Goal: Task Accomplishment & Management: Use online tool/utility

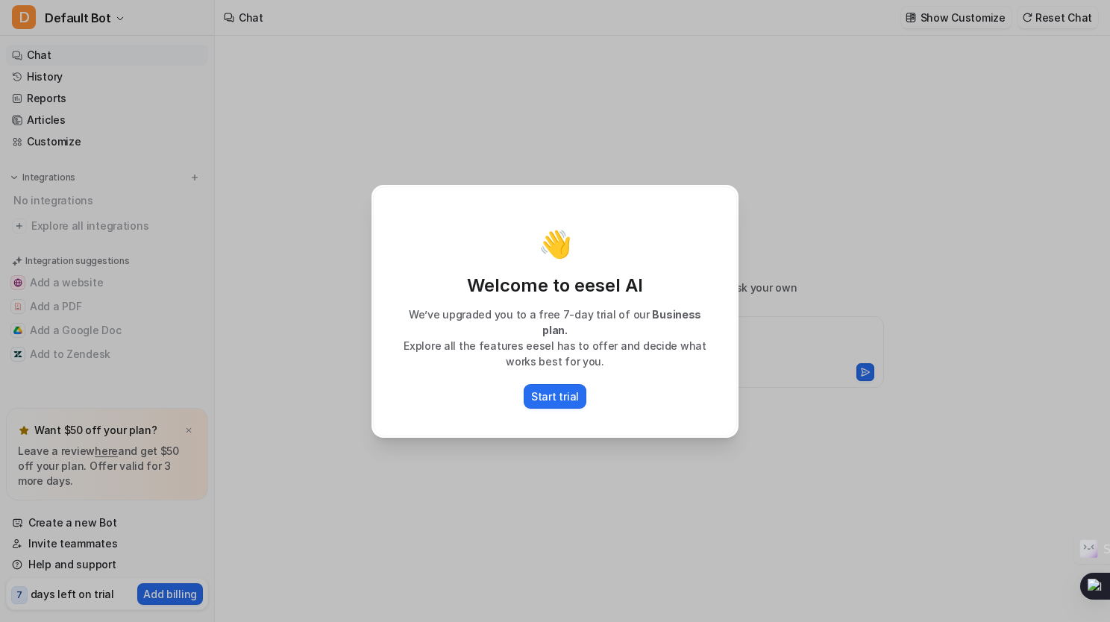
type textarea "**********"
click at [545, 390] on p "Start trial" at bounding box center [555, 397] width 48 height 16
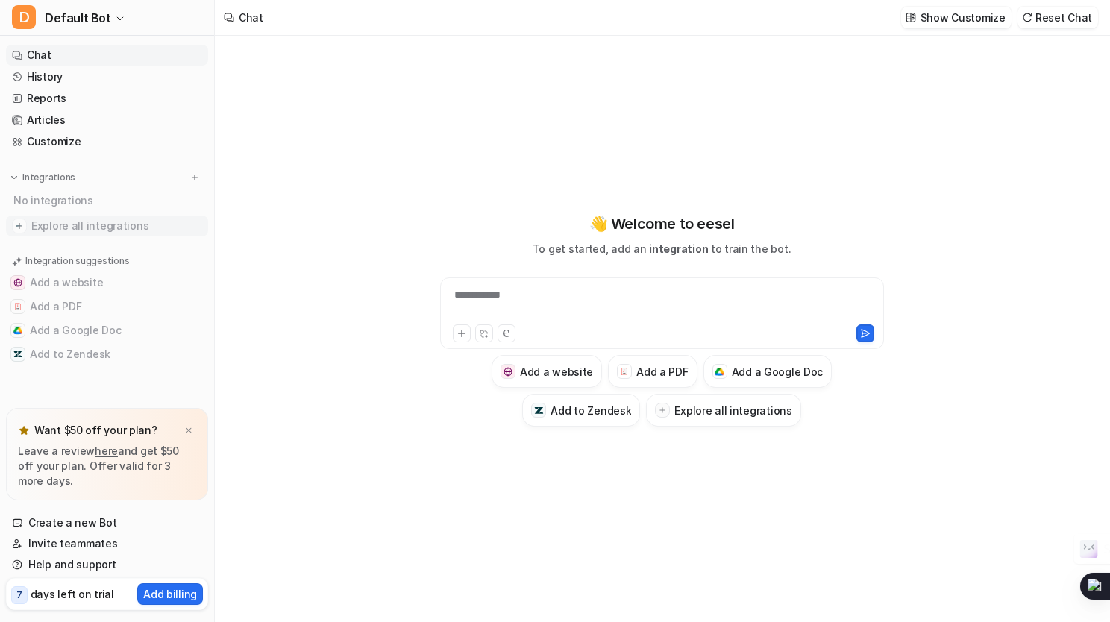
click at [75, 225] on span "Explore all integrations" at bounding box center [116, 226] width 171 height 24
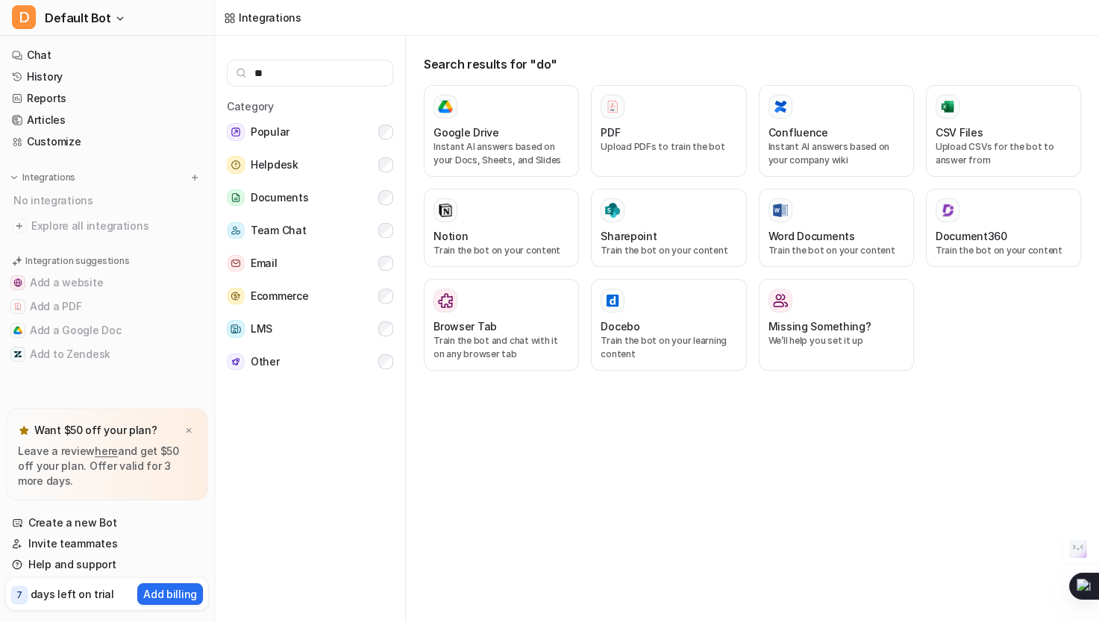
type input "*"
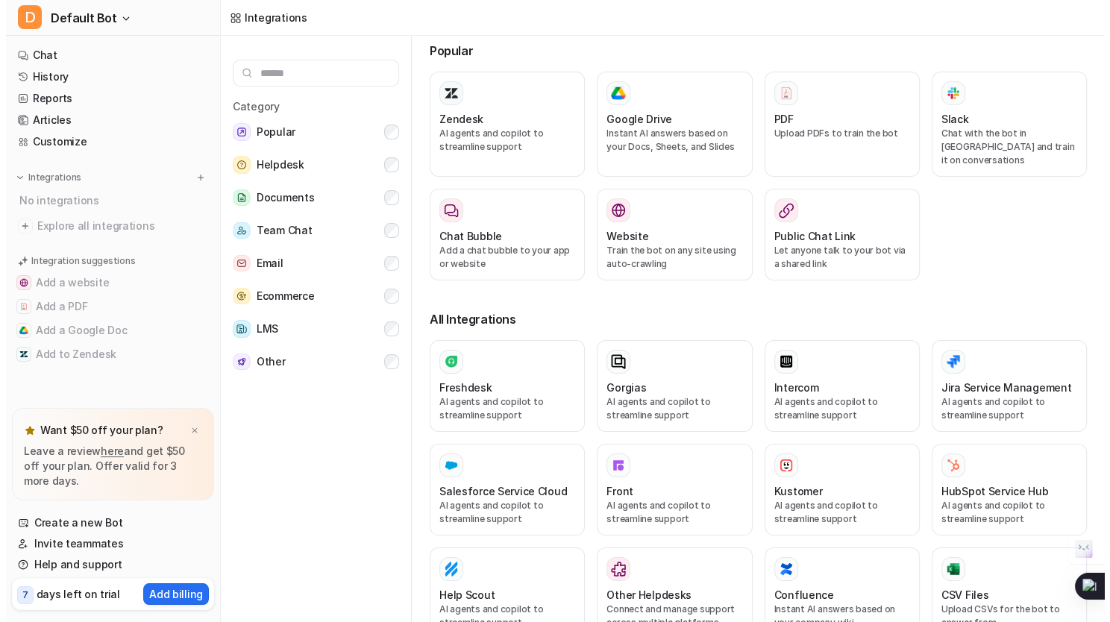
scroll to position [15, 0]
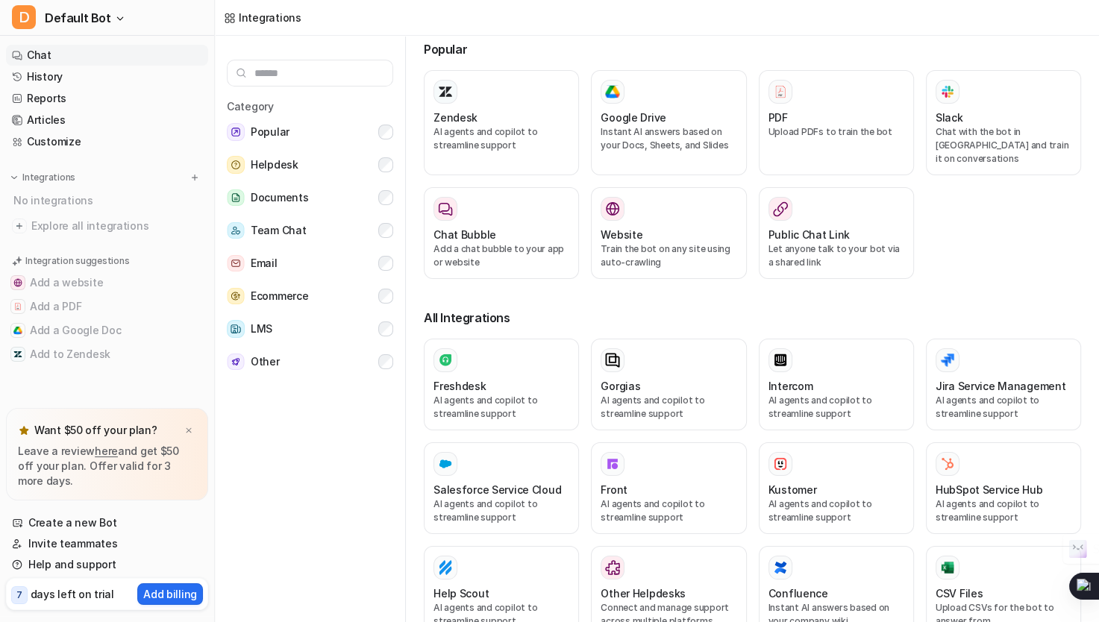
click at [34, 56] on link "Chat" at bounding box center [107, 55] width 202 height 21
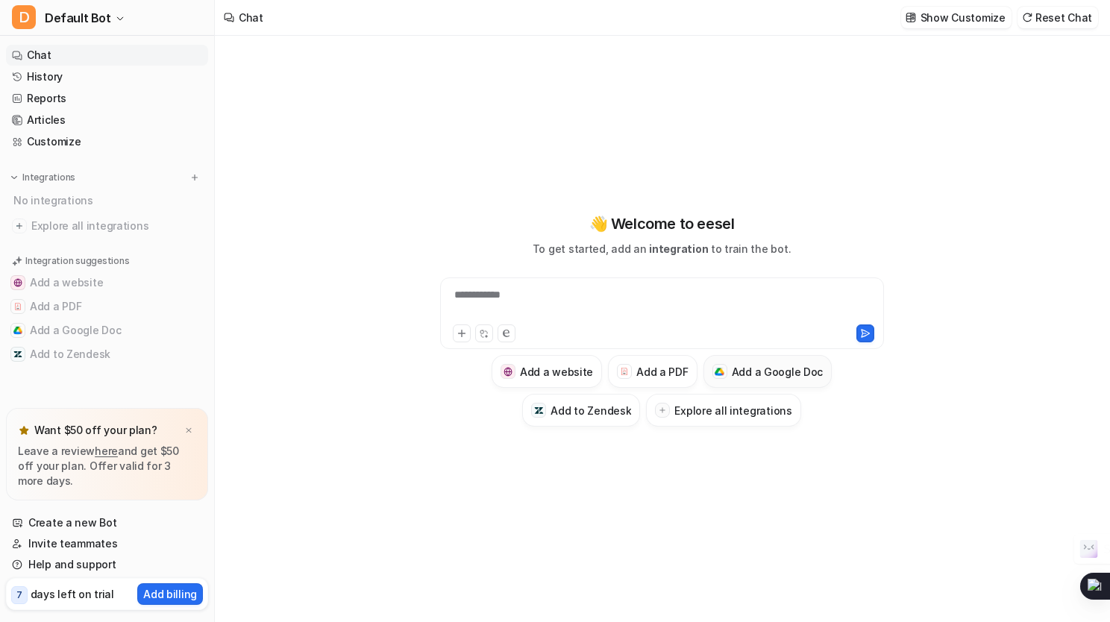
click at [740, 367] on h3 "Add a Google Doc" at bounding box center [778, 372] width 92 height 16
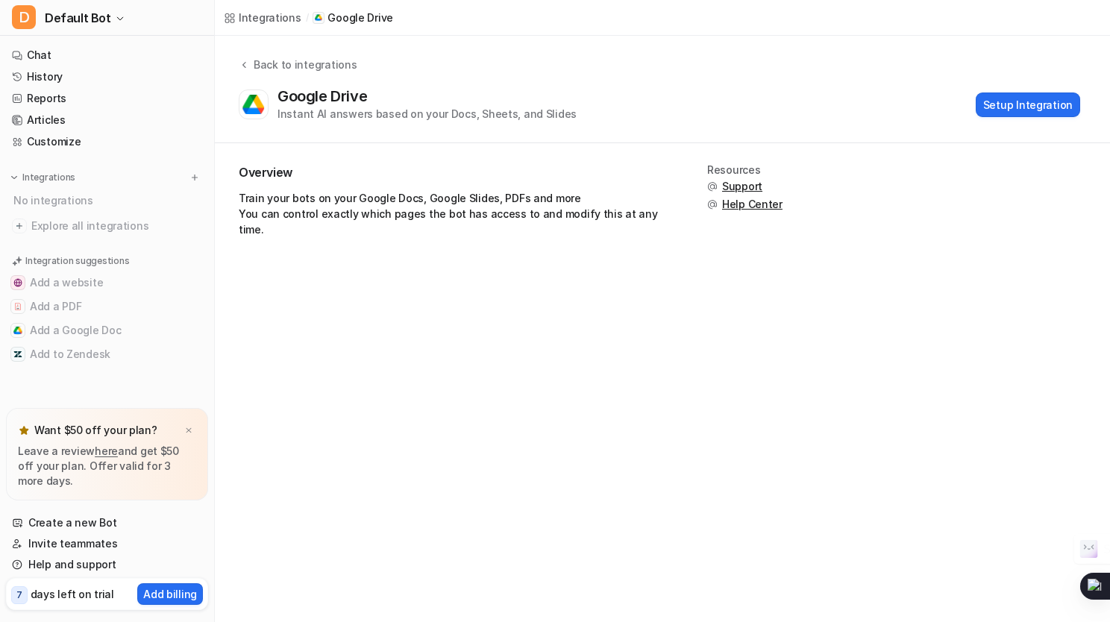
click at [775, 374] on div "Integrations / Google Drive Back to integrations Google Drive Instant AI answer…" at bounding box center [555, 311] width 1110 height 622
click at [672, 383] on div "Integrations / Google Drive Back to integrations Google Drive Instant AI answer…" at bounding box center [555, 311] width 1110 height 622
click at [493, 279] on div "Integrations / Google Drive Back to integrations Google Drive Instant AI answer…" at bounding box center [555, 311] width 1110 height 622
click at [112, 333] on button "Add a Google Doc" at bounding box center [107, 331] width 202 height 24
click at [66, 343] on button "Add to Zendesk" at bounding box center [107, 355] width 202 height 24
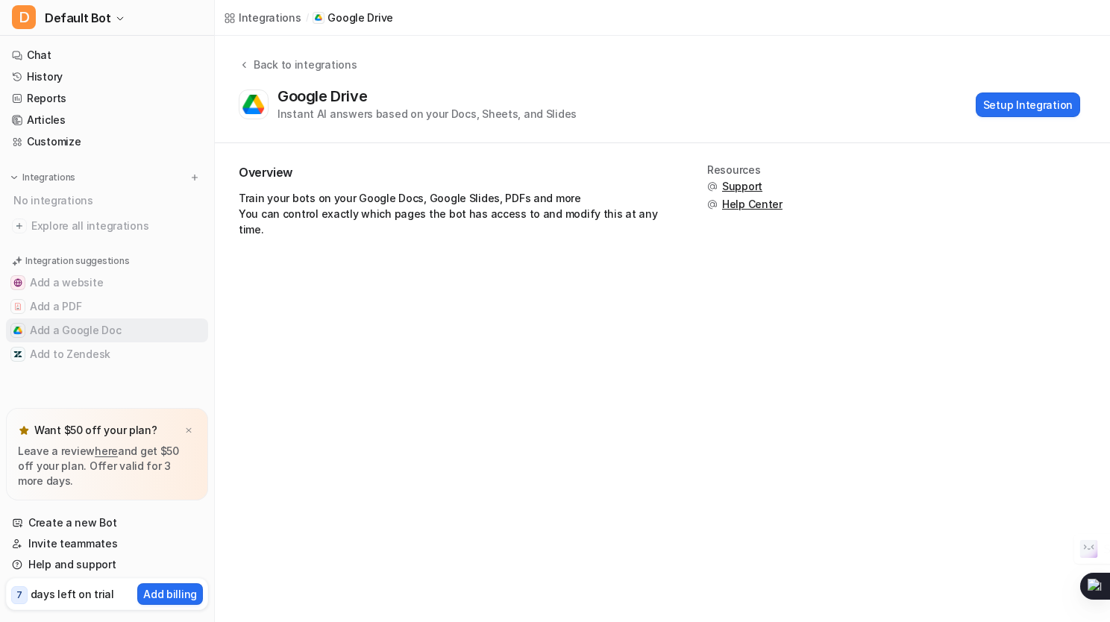
click at [45, 333] on button "Add a Google Doc" at bounding box center [107, 331] width 202 height 24
click at [1028, 113] on button "Setup Integration" at bounding box center [1028, 105] width 104 height 25
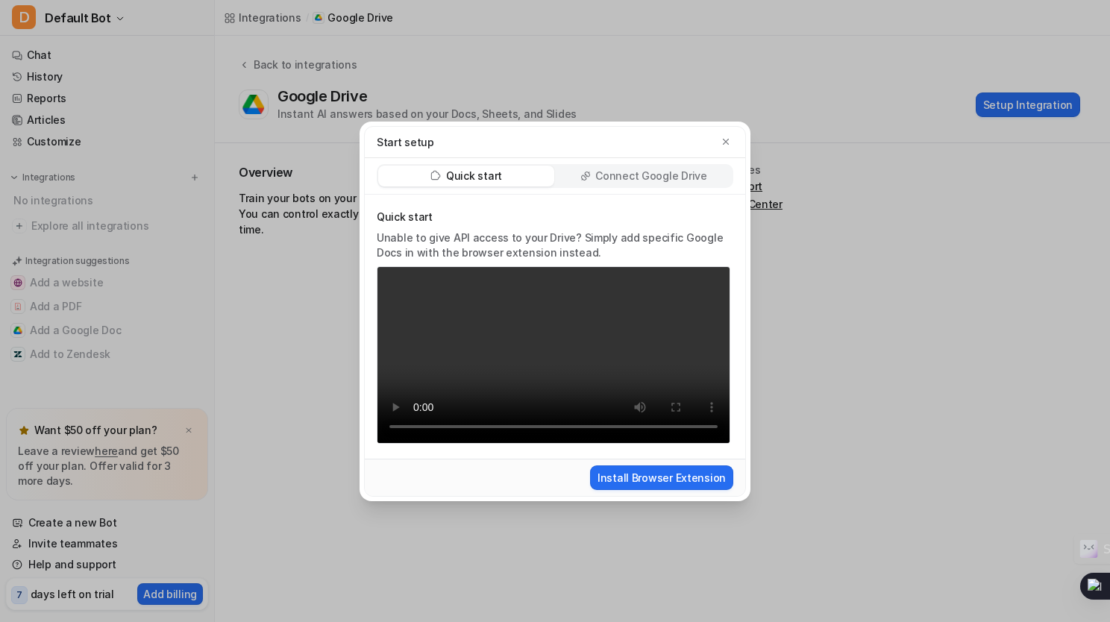
click at [653, 169] on p "Connect Google Drive" at bounding box center [651, 176] width 111 height 15
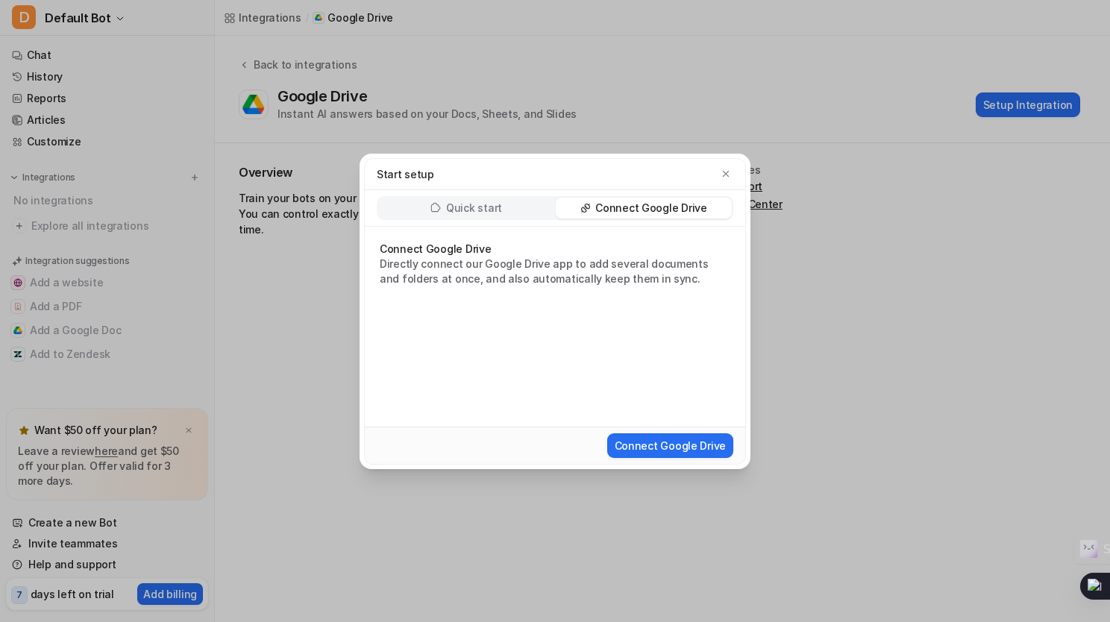
click at [478, 215] on p "Quick start" at bounding box center [474, 208] width 56 height 15
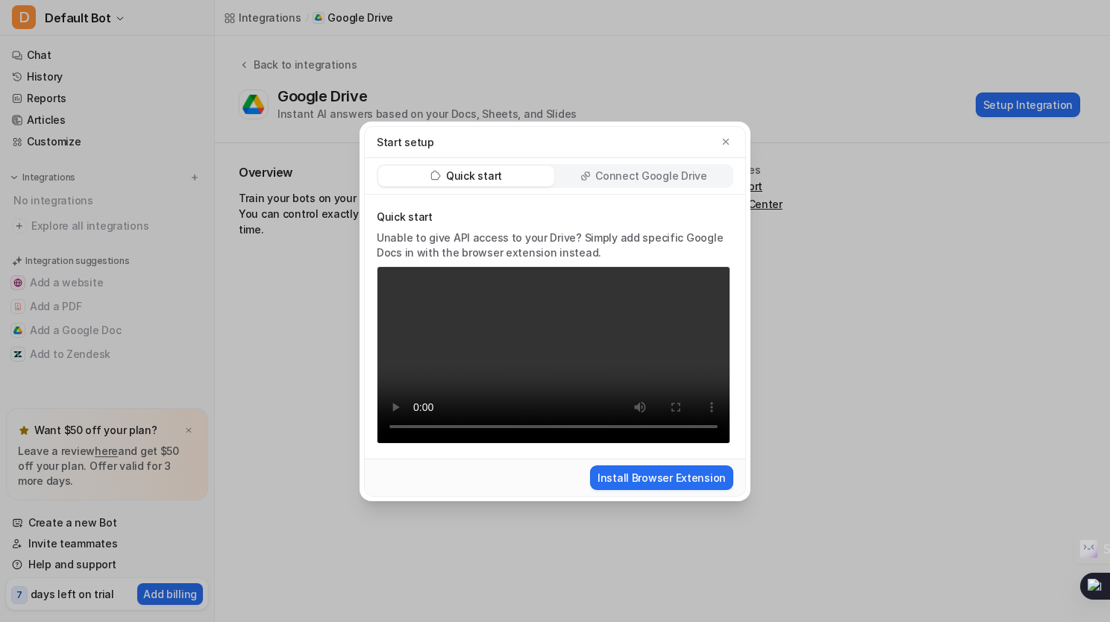
click at [612, 169] on p "Connect Google Drive" at bounding box center [651, 176] width 111 height 15
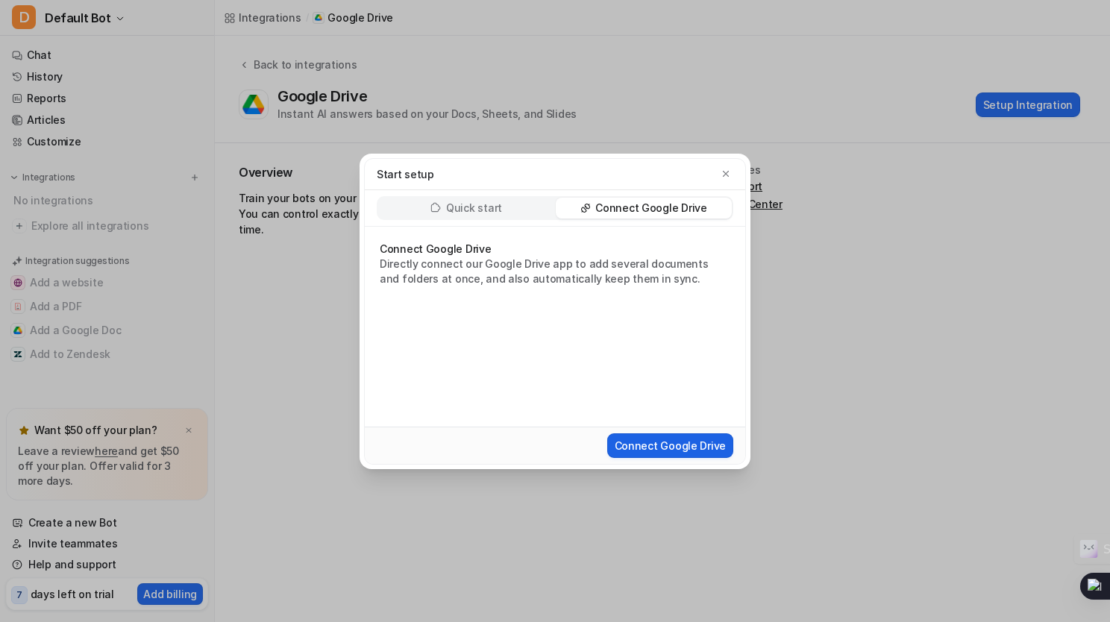
click at [629, 444] on button "Connect Google Drive" at bounding box center [670, 446] width 126 height 25
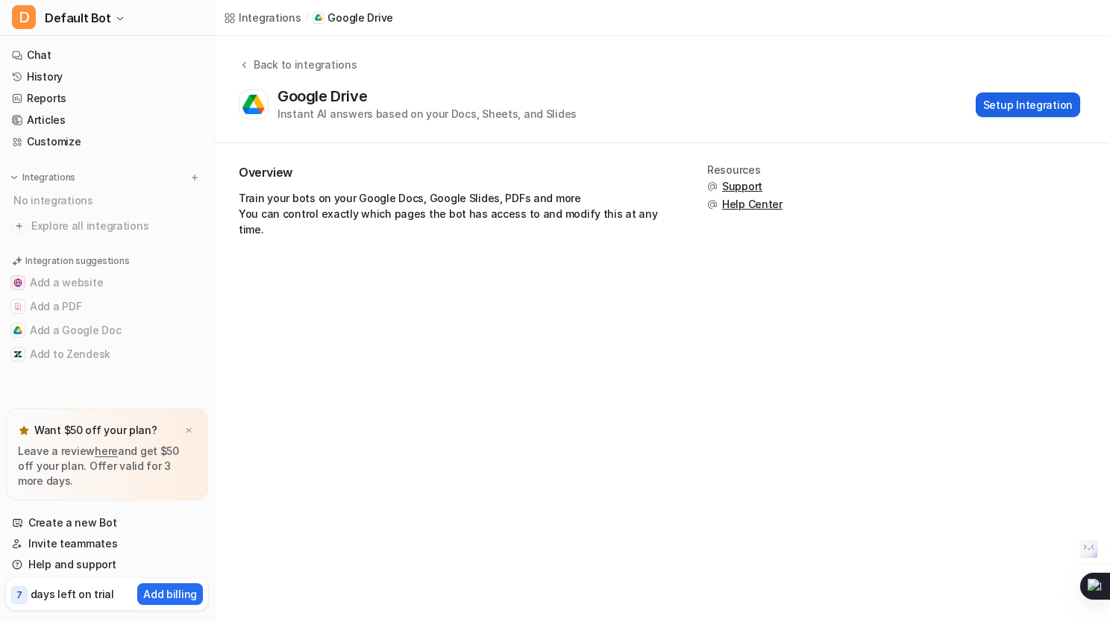
click at [1014, 105] on button "Setup Integration" at bounding box center [1028, 105] width 104 height 25
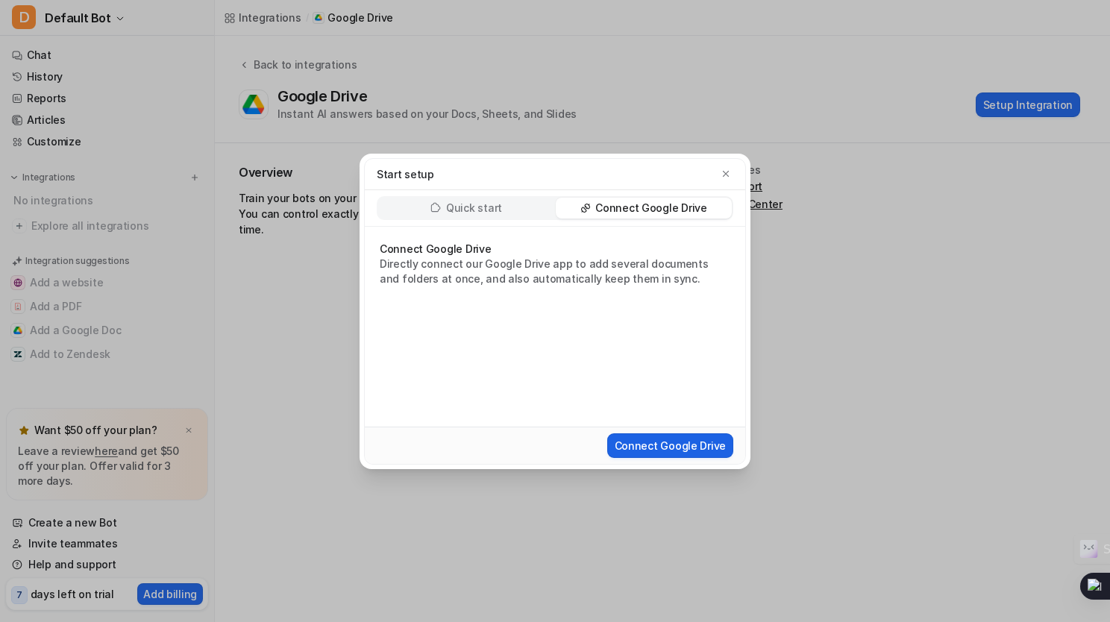
click at [637, 443] on button "Connect Google Drive" at bounding box center [670, 446] width 126 height 25
